Goal: Find specific page/section: Find specific page/section

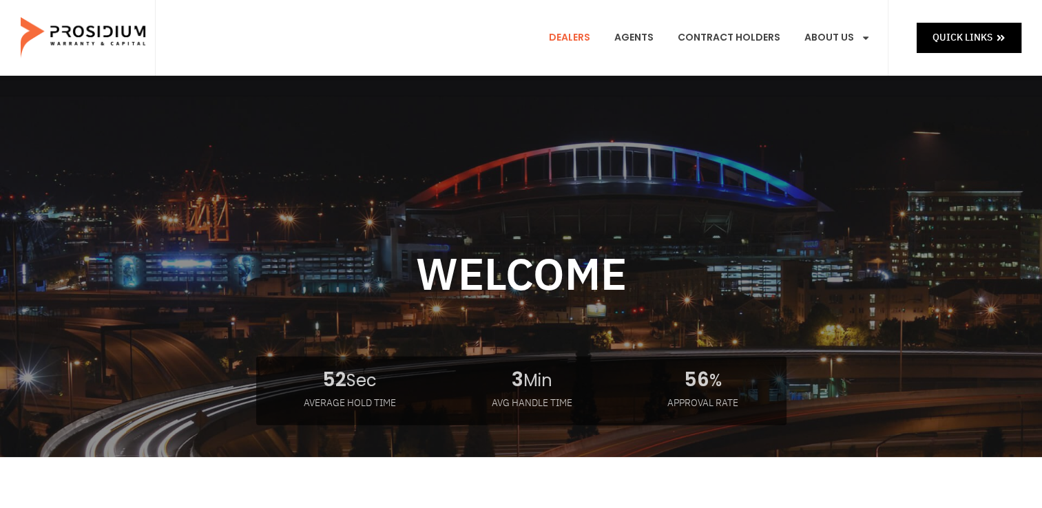
click at [587, 30] on link "Dealers" at bounding box center [570, 37] width 62 height 51
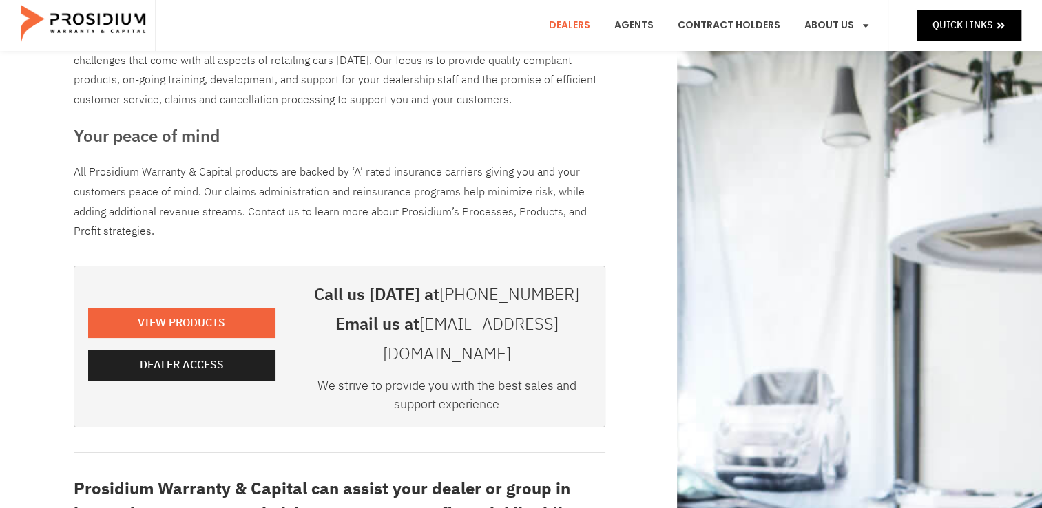
scroll to position [157, 0]
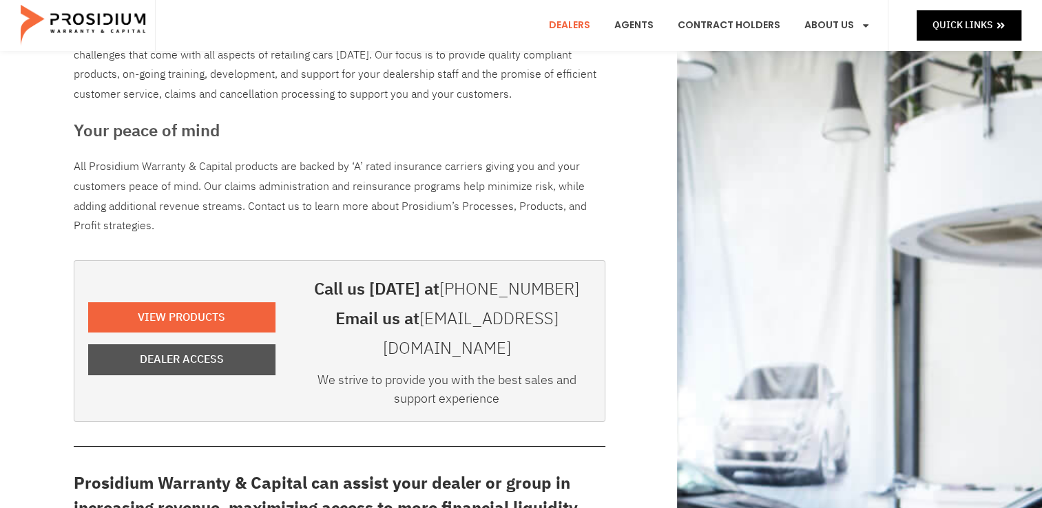
click at [222, 350] on span "Dealer Access" at bounding box center [182, 360] width 84 height 20
